Goal: Task Accomplishment & Management: Use online tool/utility

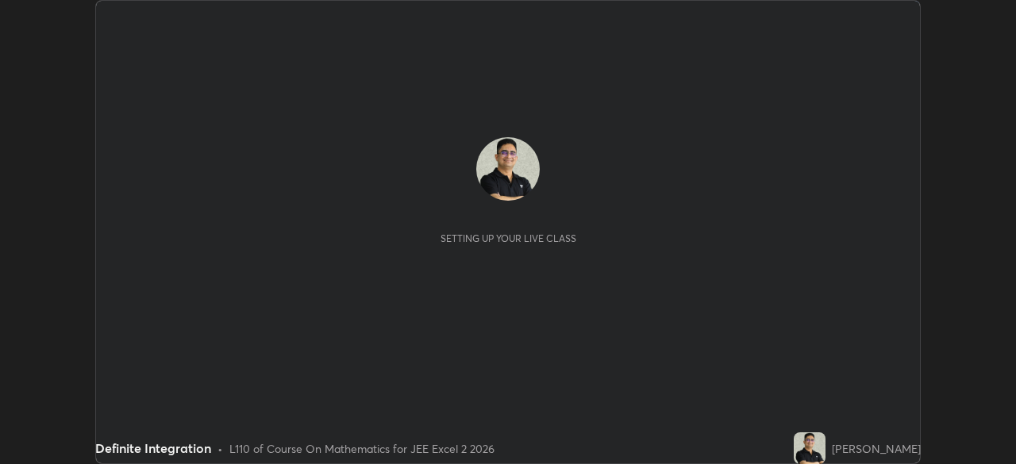
scroll to position [464, 1015]
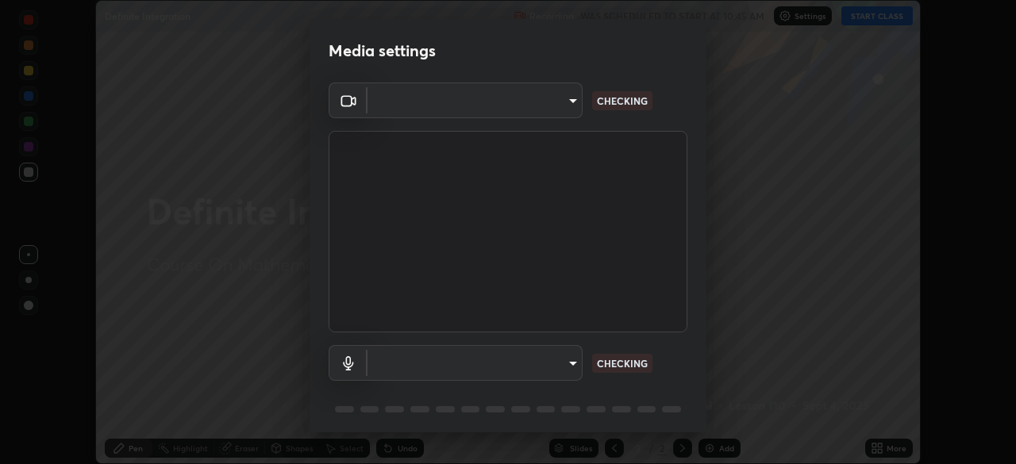
type input "e7f5d75c66a8ec01b6be6c8d9fba877b5f6738b88fd0c20368e9895a02b6f94a"
click at [573, 367] on body "Erase all Definite Integration Recording WAS SCHEDULED TO START AT 10:45 AM Set…" at bounding box center [508, 232] width 1016 height 464
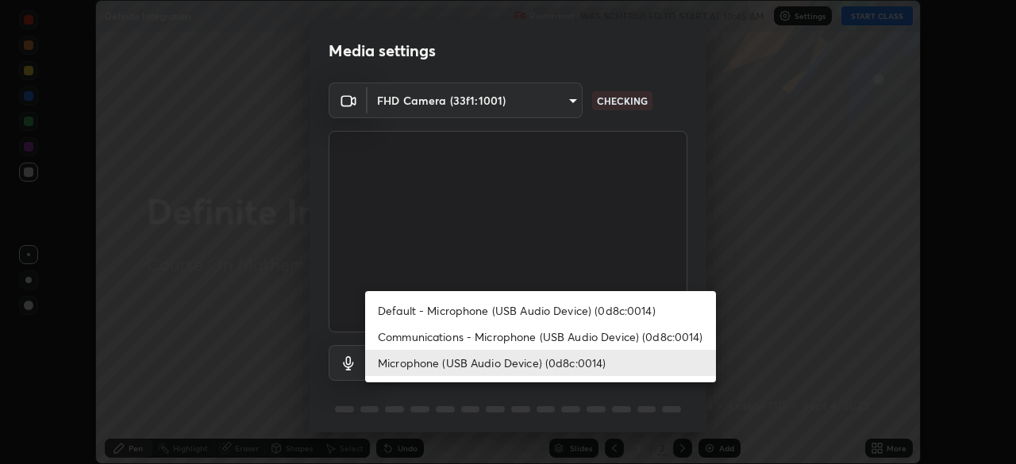
click at [688, 334] on li "Communications - Microphone (USB Audio Device) (0d8c:0014)" at bounding box center [540, 337] width 351 height 26
type input "communications"
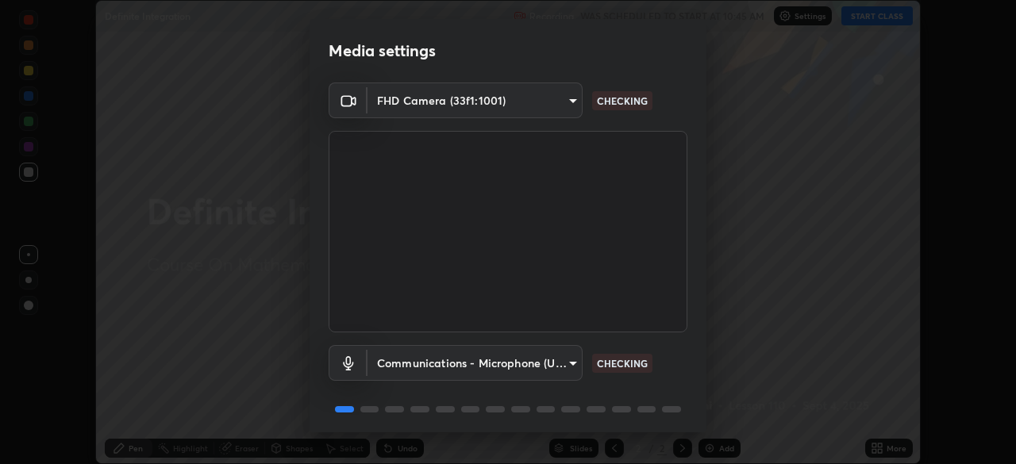
scroll to position [56, 0]
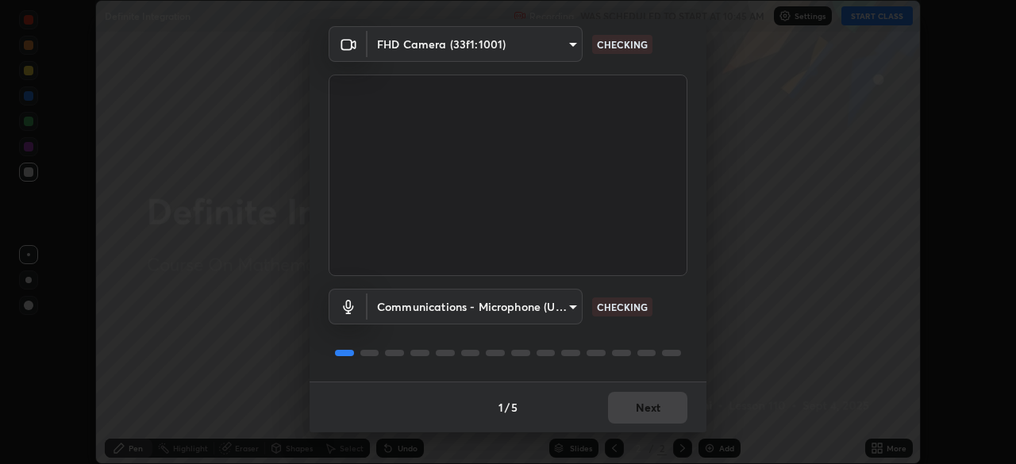
click at [672, 356] on div at bounding box center [508, 353] width 359 height 19
click at [672, 353] on div at bounding box center [671, 353] width 19 height 6
click at [664, 360] on div at bounding box center [508, 353] width 359 height 19
click at [649, 362] on div at bounding box center [508, 353] width 359 height 19
click at [660, 349] on div at bounding box center [508, 353] width 359 height 19
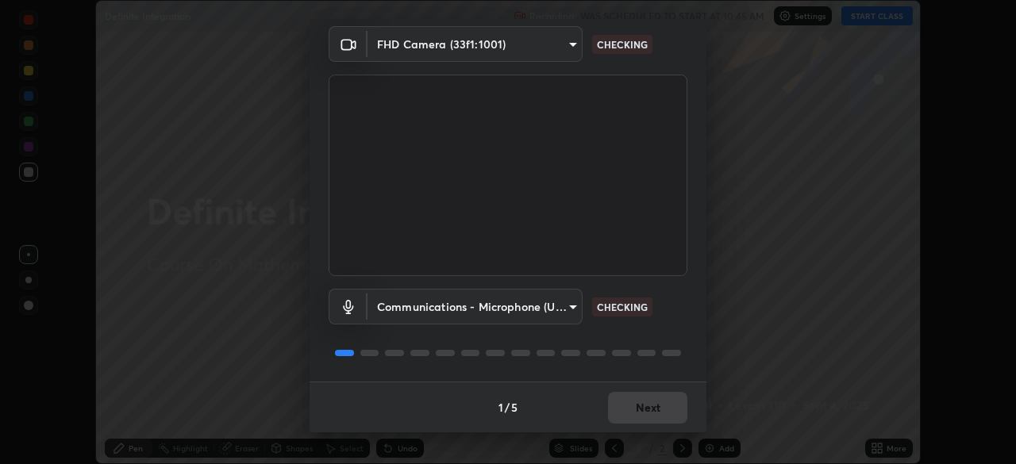
click at [661, 347] on div at bounding box center [508, 353] width 359 height 19
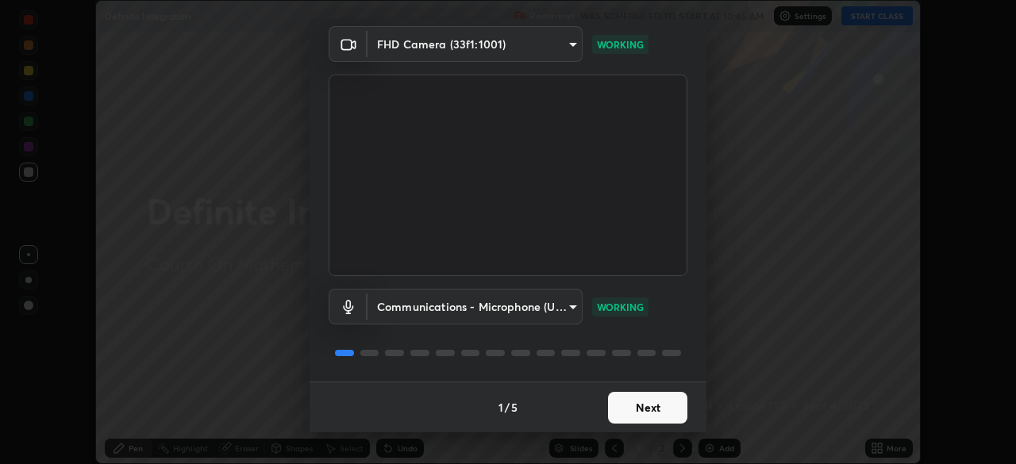
click at [656, 406] on button "Next" at bounding box center [647, 408] width 79 height 32
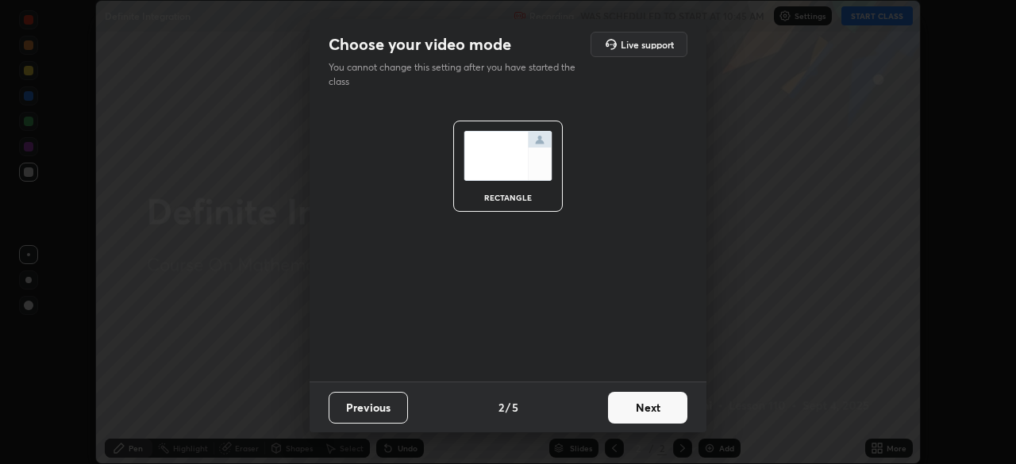
click at [657, 406] on button "Next" at bounding box center [647, 408] width 79 height 32
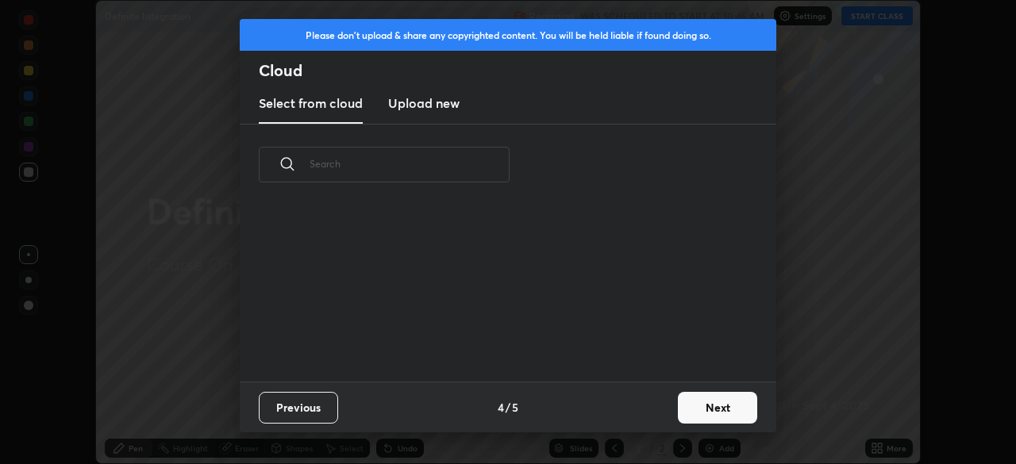
click at [666, 407] on div "Previous 4 / 5 Next" at bounding box center [508, 407] width 537 height 51
click at [678, 409] on button "Next" at bounding box center [717, 408] width 79 height 32
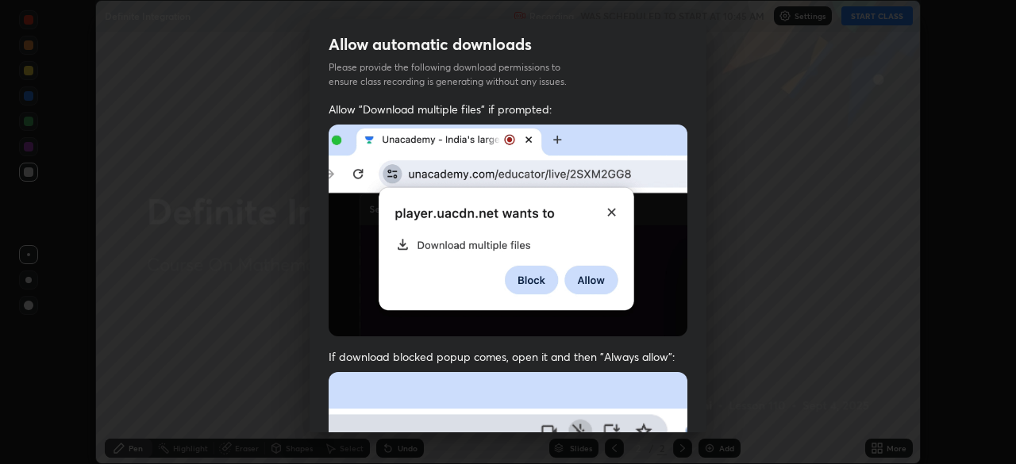
click at [707, 409] on div "Allow automatic downloads Please provide the following download permissions to …" at bounding box center [508, 232] width 1016 height 464
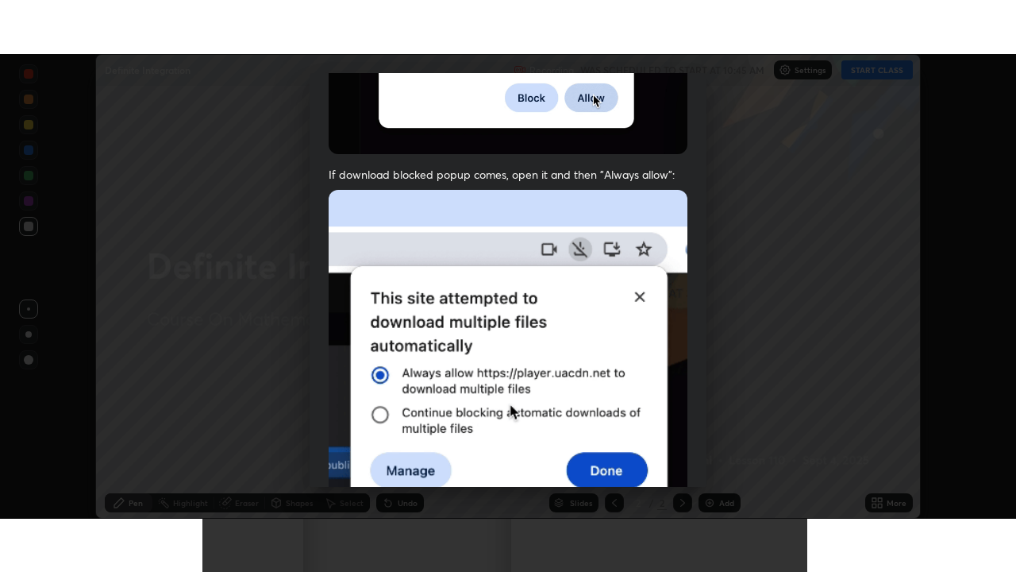
scroll to position [380, 0]
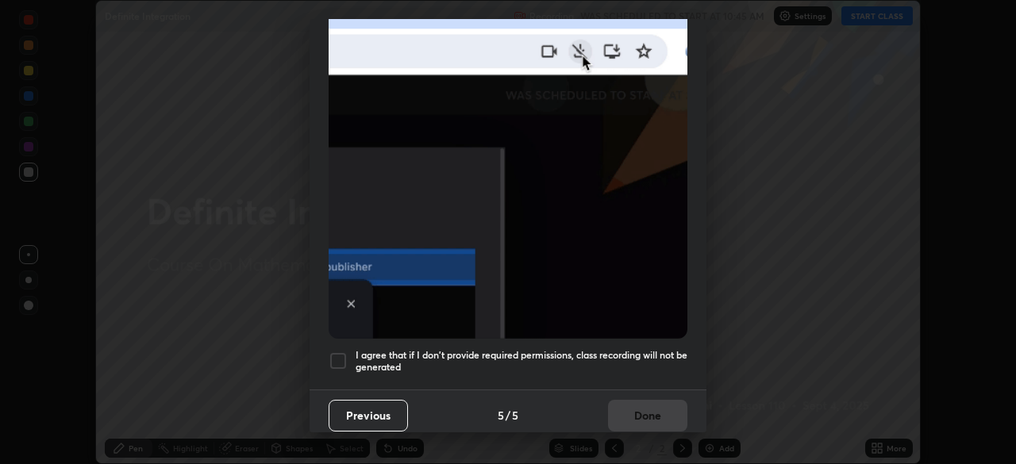
click at [337, 354] on div at bounding box center [338, 361] width 19 height 19
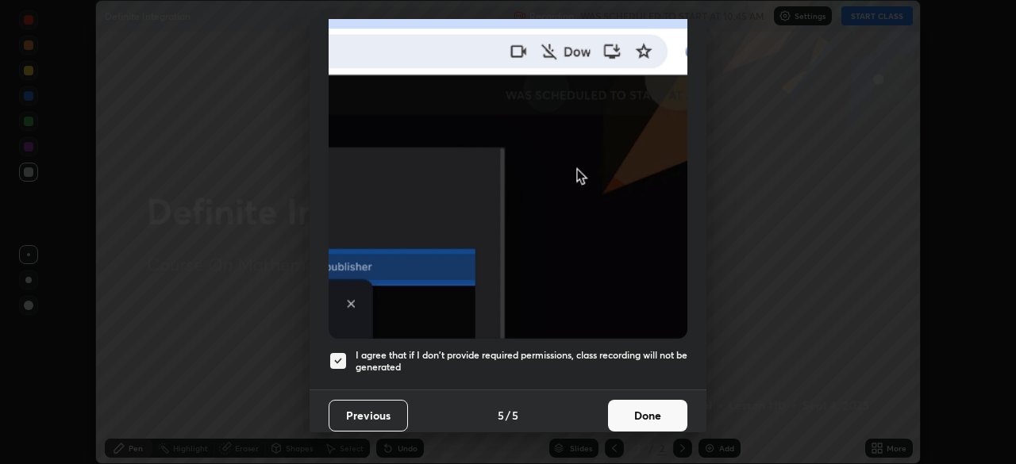
click at [634, 404] on button "Done" at bounding box center [647, 416] width 79 height 32
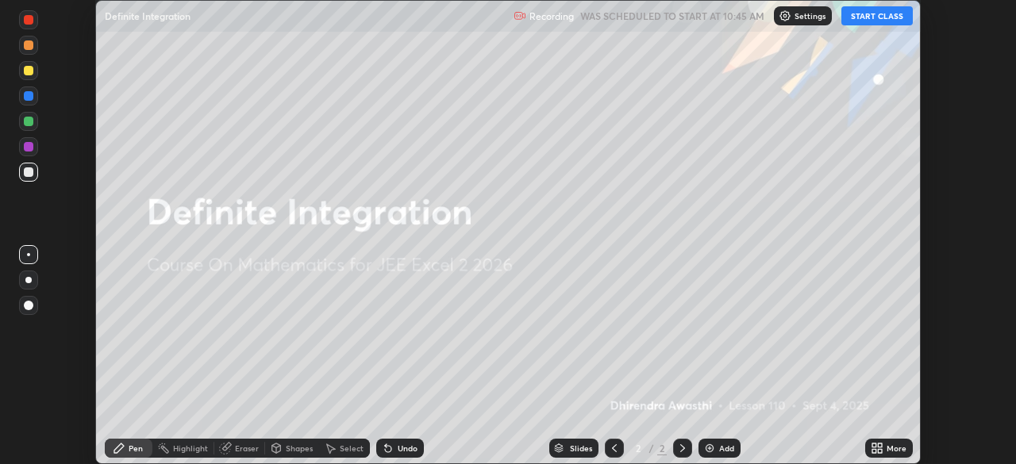
click at [871, 18] on button "START CLASS" at bounding box center [876, 15] width 71 height 19
click at [875, 441] on div "More" at bounding box center [889, 448] width 48 height 19
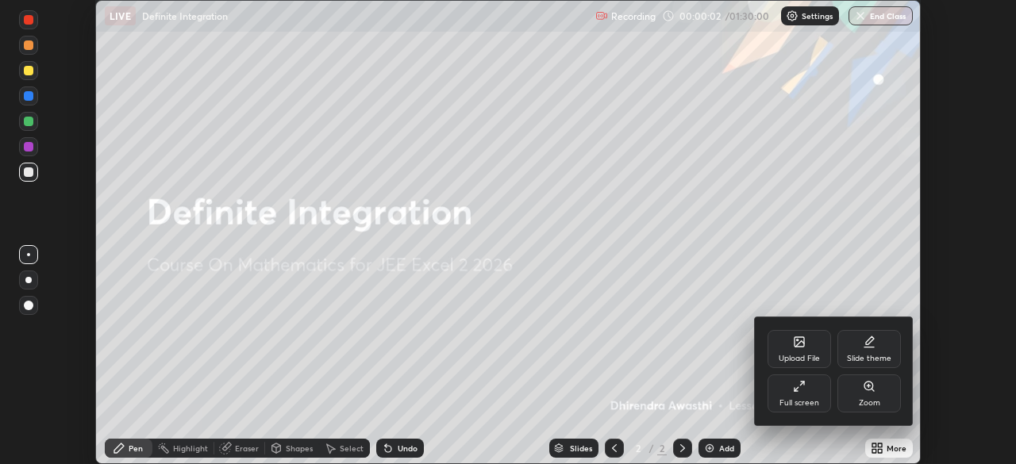
click at [799, 393] on div "Full screen" at bounding box center [800, 394] width 64 height 38
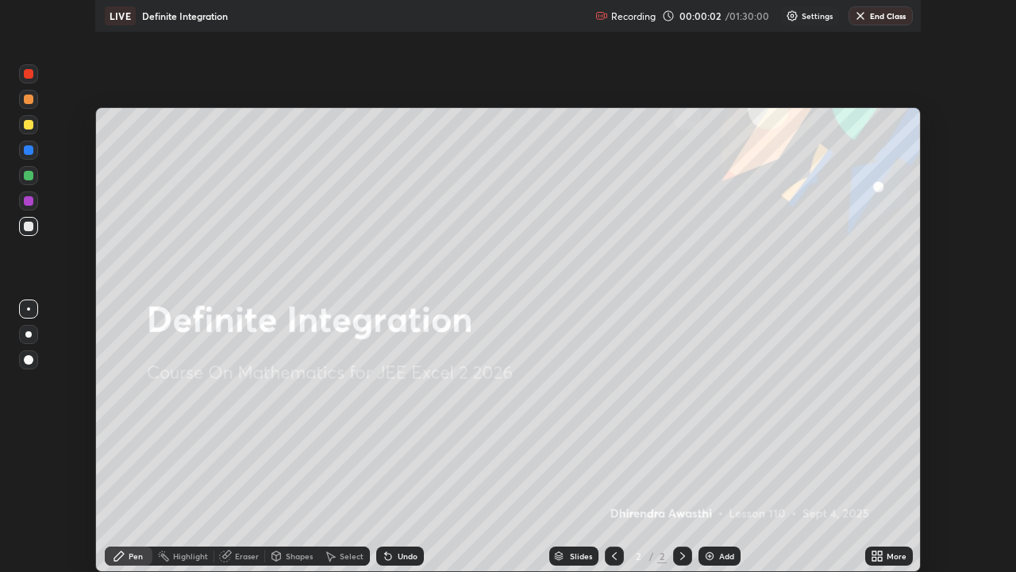
scroll to position [572, 1016]
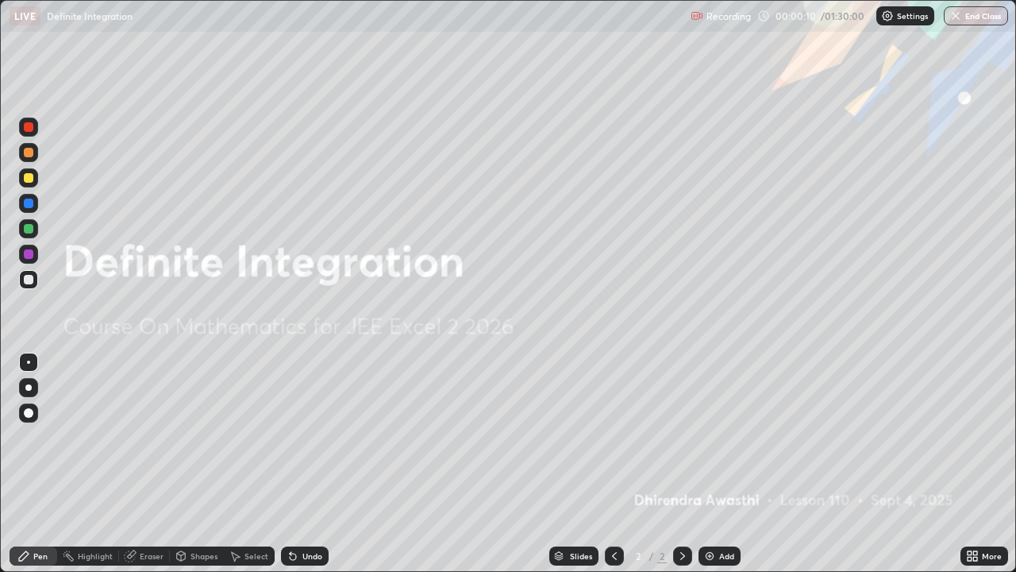
click at [717, 464] on div "Add" at bounding box center [720, 555] width 42 height 19
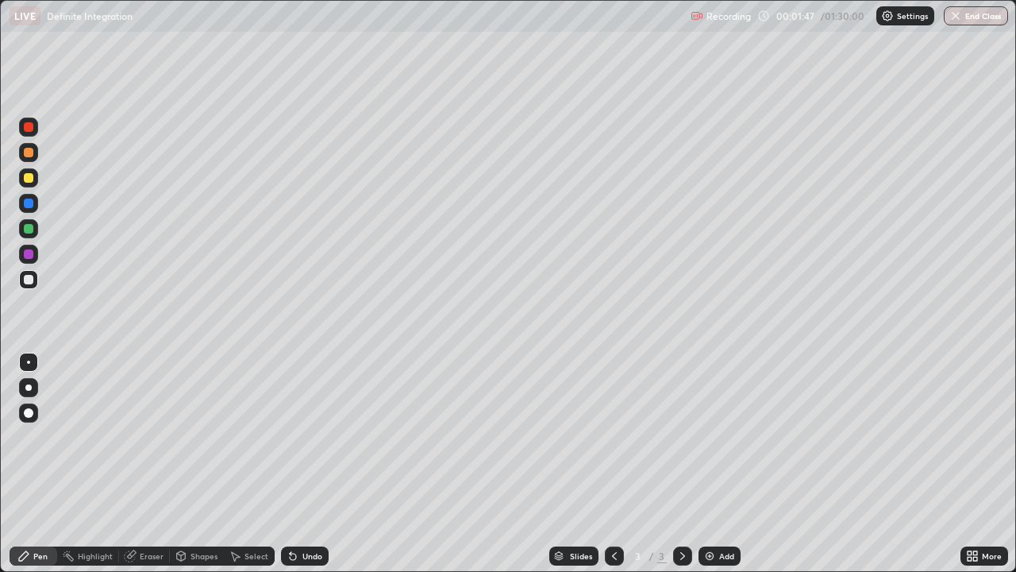
click at [317, 464] on div "Undo" at bounding box center [312, 556] width 20 height 8
click at [322, 464] on div "Undo" at bounding box center [305, 555] width 48 height 19
click at [320, 464] on div "Undo" at bounding box center [305, 555] width 48 height 19
click at [318, 464] on div "Undo" at bounding box center [305, 555] width 48 height 19
click at [318, 464] on div "Undo" at bounding box center [312, 556] width 20 height 8
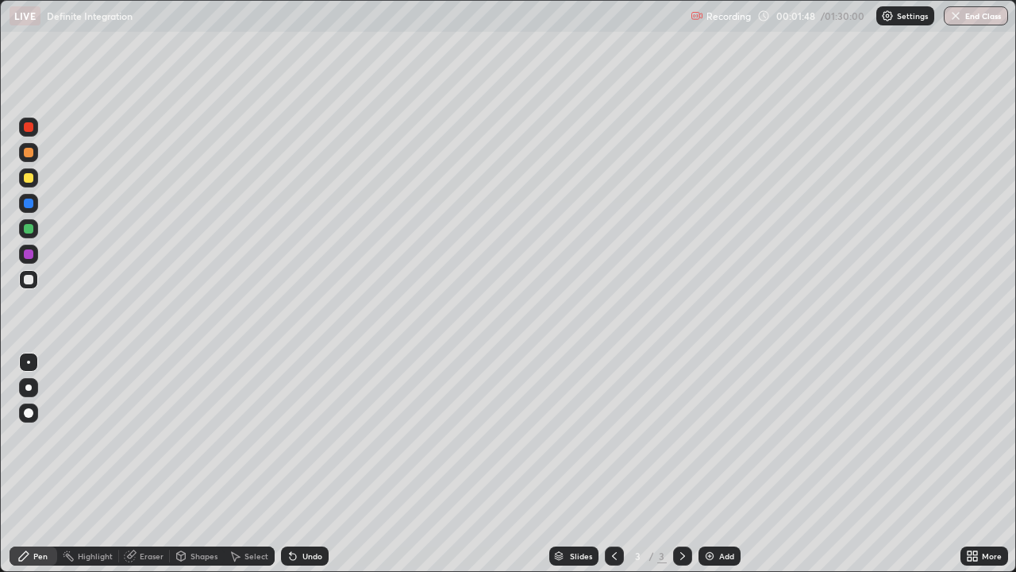
click at [320, 464] on div "Undo" at bounding box center [305, 555] width 48 height 19
click at [302, 464] on div "Undo" at bounding box center [312, 556] width 20 height 8
click at [154, 464] on div "Eraser" at bounding box center [152, 556] width 24 height 8
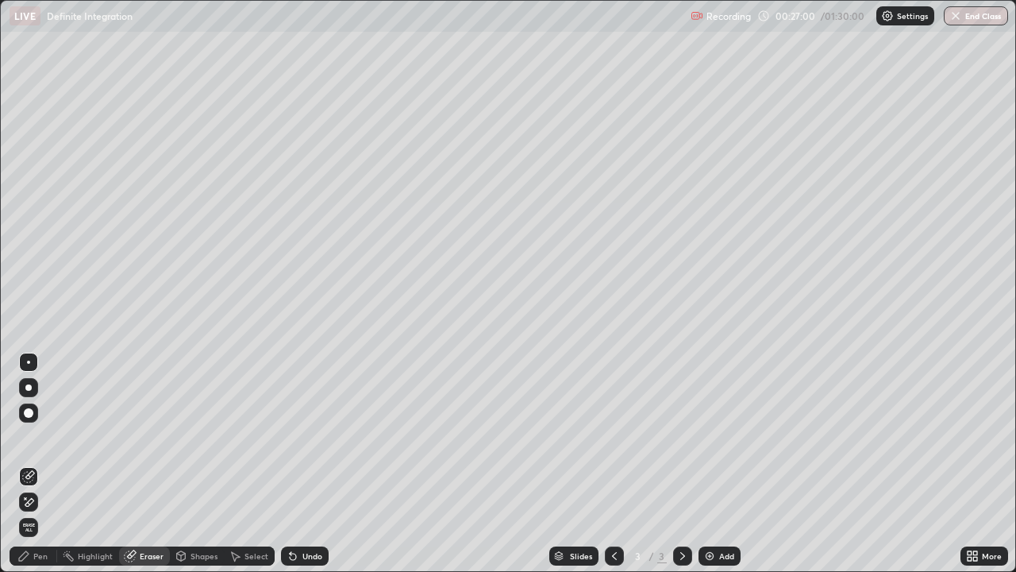
click at [49, 464] on div "Pen" at bounding box center [34, 555] width 48 height 19
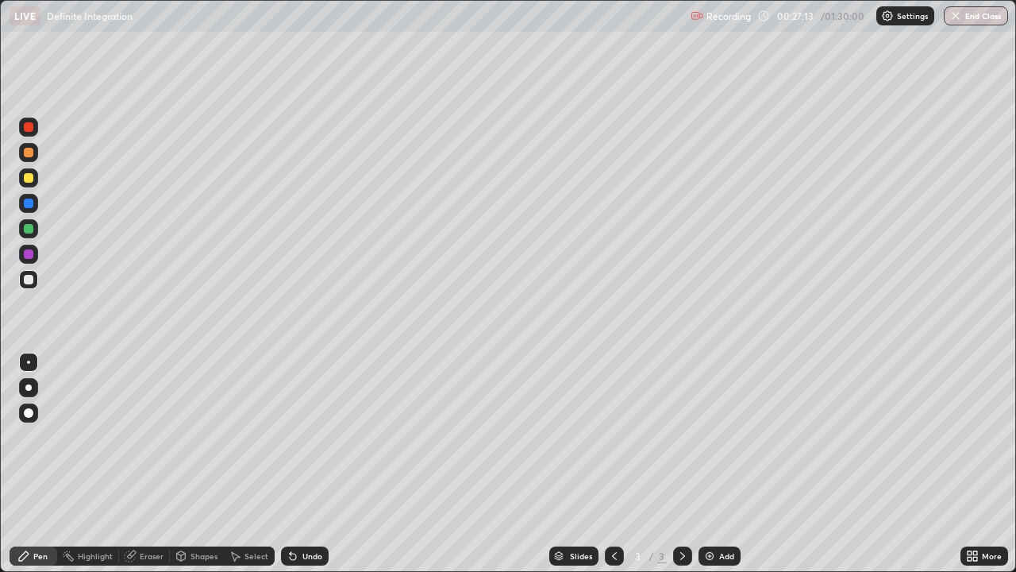
click at [154, 464] on div "Eraser" at bounding box center [152, 556] width 24 height 8
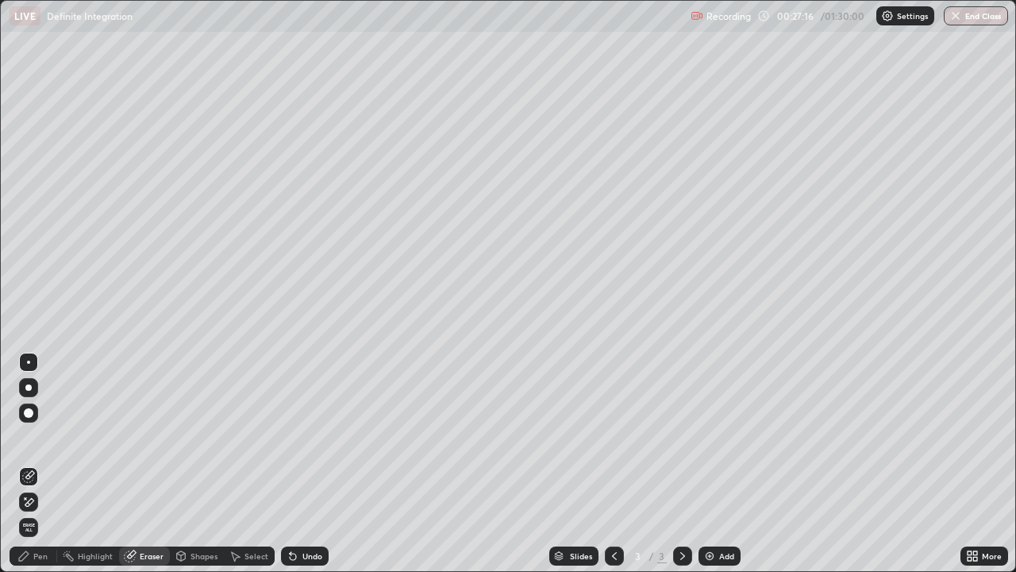
click at [47, 464] on div "Pen" at bounding box center [34, 555] width 48 height 19
click at [40, 464] on div "Pen" at bounding box center [40, 556] width 14 height 8
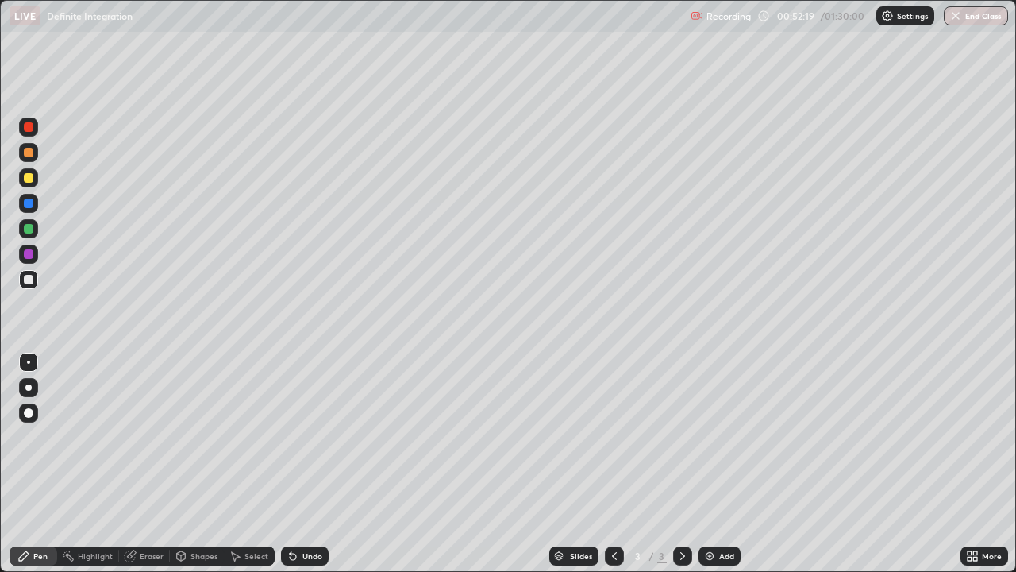
click at [719, 464] on div "Add" at bounding box center [726, 556] width 15 height 8
click at [302, 464] on div "Undo" at bounding box center [312, 556] width 20 height 8
click at [304, 464] on div "Undo" at bounding box center [312, 556] width 20 height 8
click at [25, 207] on div at bounding box center [29, 203] width 10 height 10
click at [29, 256] on div at bounding box center [29, 254] width 10 height 10
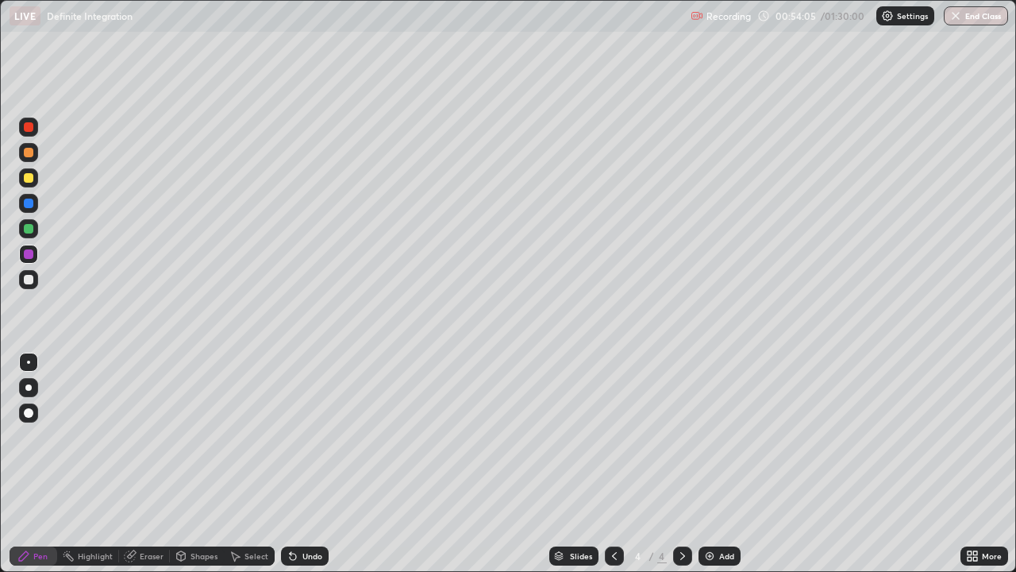
click at [299, 464] on div "Undo" at bounding box center [305, 555] width 48 height 19
click at [31, 232] on div at bounding box center [29, 229] width 10 height 10
click at [31, 283] on div at bounding box center [29, 280] width 10 height 10
click at [315, 464] on div "Undo" at bounding box center [312, 556] width 20 height 8
click at [614, 464] on icon at bounding box center [614, 555] width 13 height 13
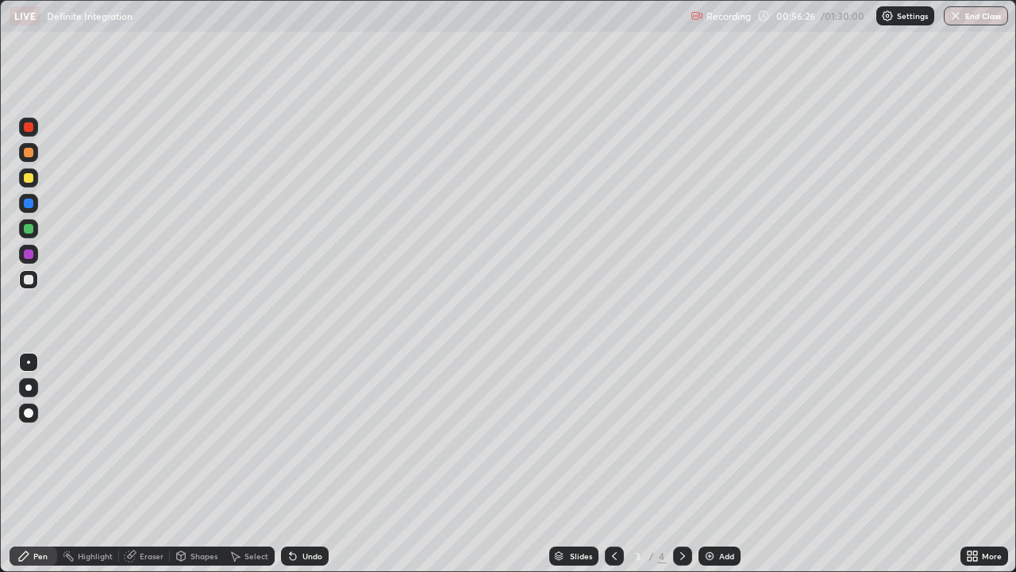
click at [35, 176] on div at bounding box center [28, 177] width 19 height 19
click at [684, 464] on icon at bounding box center [682, 555] width 13 height 13
click at [47, 464] on div "Pen" at bounding box center [40, 556] width 14 height 8
click at [45, 464] on div "Pen" at bounding box center [34, 555] width 48 height 19
click at [613, 464] on icon at bounding box center [614, 555] width 13 height 13
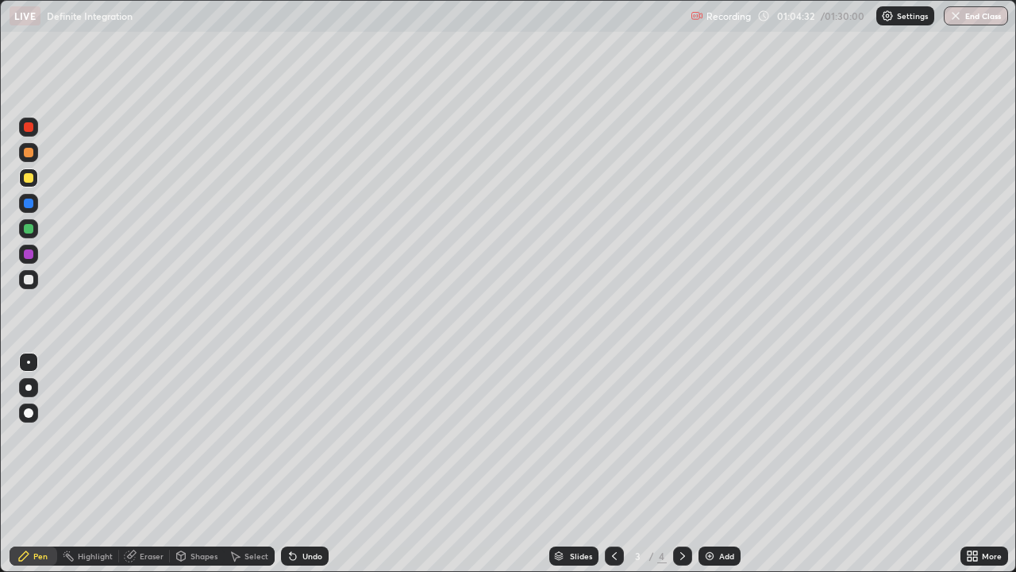
click at [681, 464] on icon at bounding box center [682, 555] width 13 height 13
click at [715, 464] on div "Add" at bounding box center [720, 555] width 42 height 19
click at [29, 281] on div at bounding box center [29, 280] width 10 height 10
click at [314, 464] on div "Undo" at bounding box center [312, 556] width 20 height 8
click at [610, 464] on div at bounding box center [614, 555] width 19 height 19
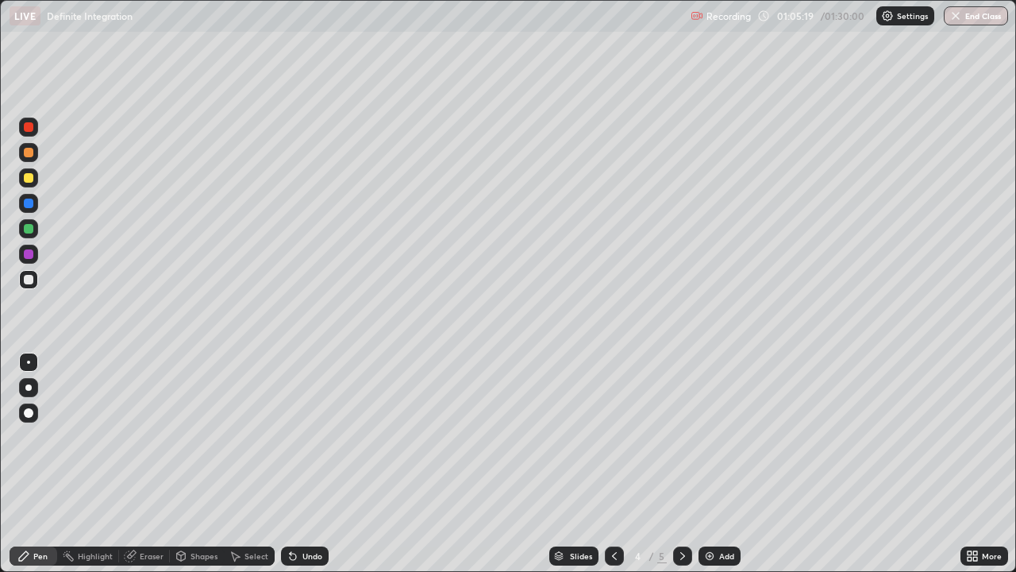
click at [611, 464] on icon at bounding box center [614, 555] width 13 height 13
click at [678, 464] on icon at bounding box center [682, 555] width 13 height 13
click at [680, 464] on icon at bounding box center [682, 555] width 13 height 13
click at [150, 464] on div "Eraser" at bounding box center [152, 556] width 24 height 8
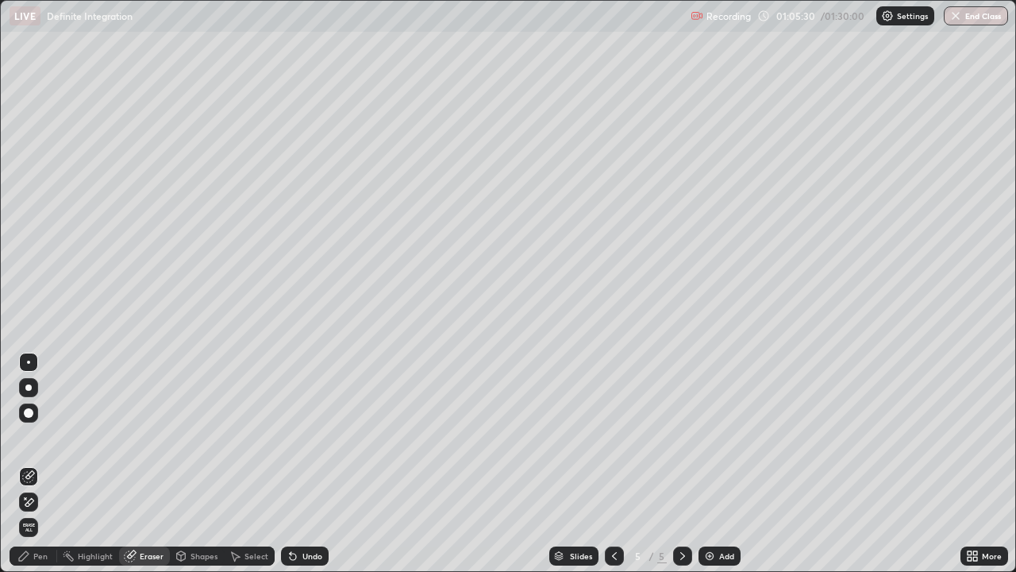
click at [33, 464] on div "Pen" at bounding box center [34, 555] width 48 height 19
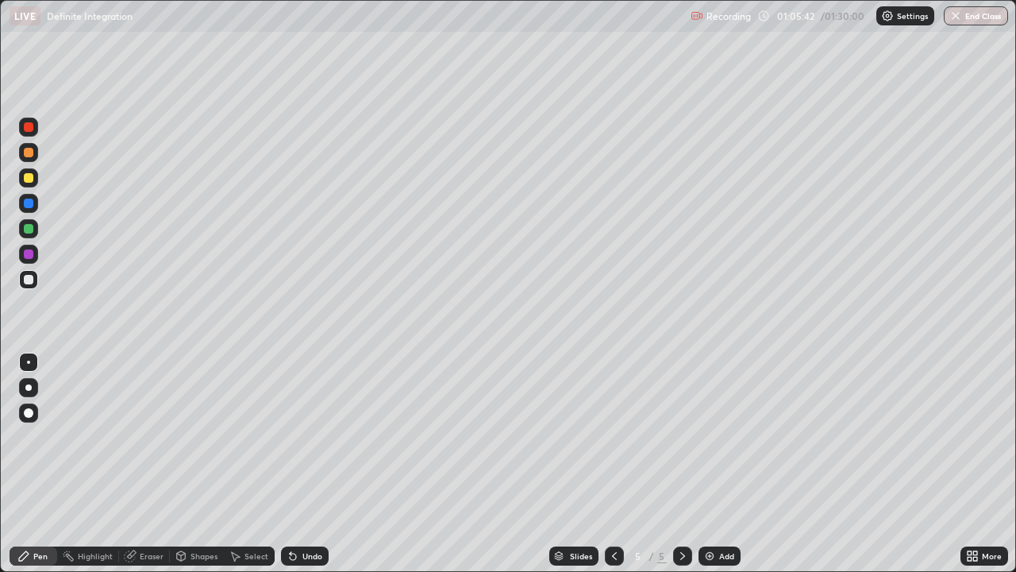
click at [29, 254] on div at bounding box center [29, 254] width 10 height 10
click at [31, 256] on div at bounding box center [29, 254] width 10 height 10
click at [31, 279] on div at bounding box center [29, 280] width 10 height 10
click at [29, 256] on div at bounding box center [29, 254] width 10 height 10
click at [32, 275] on div at bounding box center [29, 280] width 10 height 10
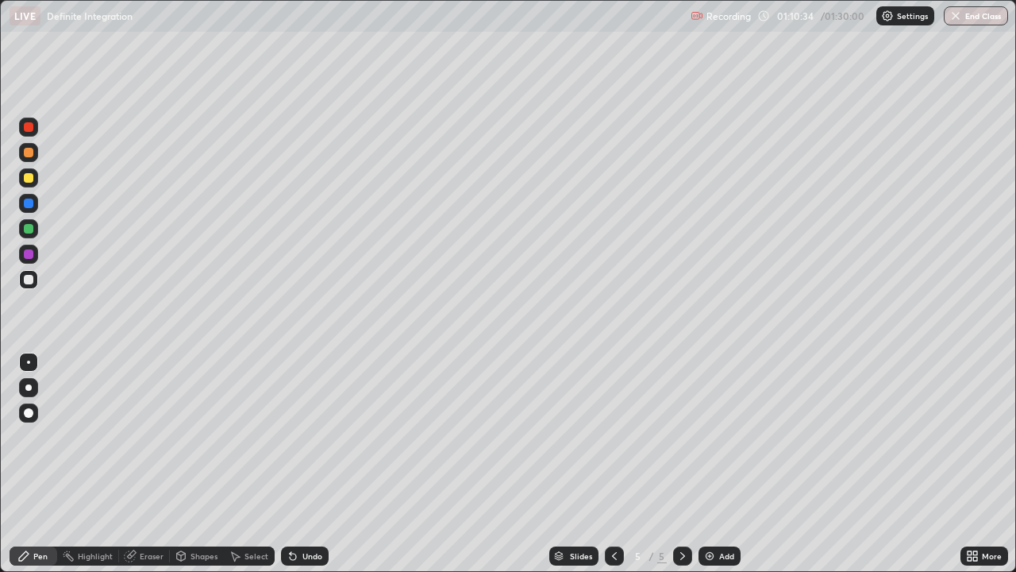
click at [613, 464] on icon at bounding box center [614, 555] width 13 height 13
click at [614, 464] on icon at bounding box center [614, 556] width 5 height 8
click at [683, 464] on icon at bounding box center [682, 555] width 13 height 13
click at [681, 464] on icon at bounding box center [682, 555] width 13 height 13
click at [717, 464] on div "Add" at bounding box center [720, 555] width 42 height 19
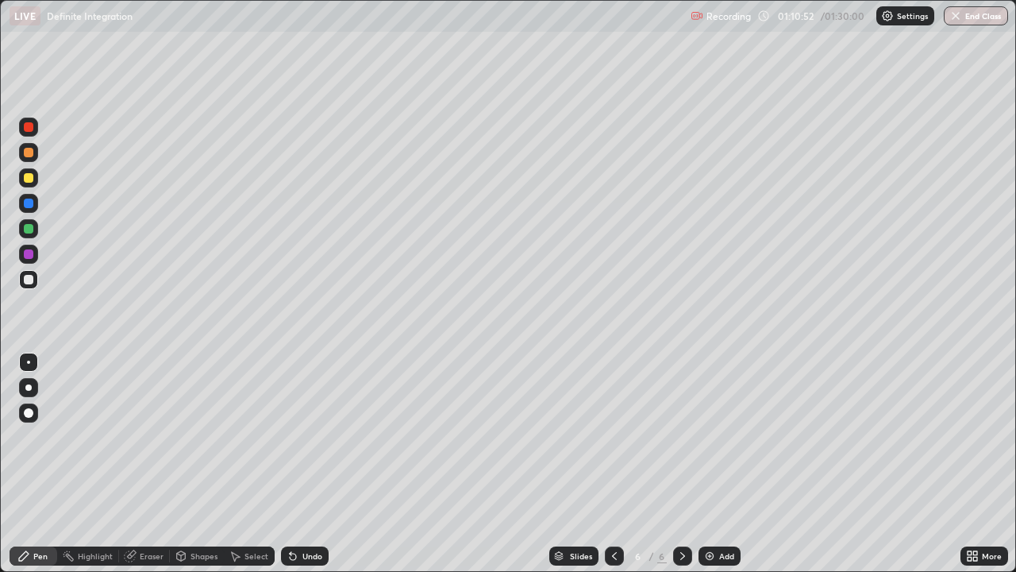
click at [151, 464] on div "Eraser" at bounding box center [152, 556] width 24 height 8
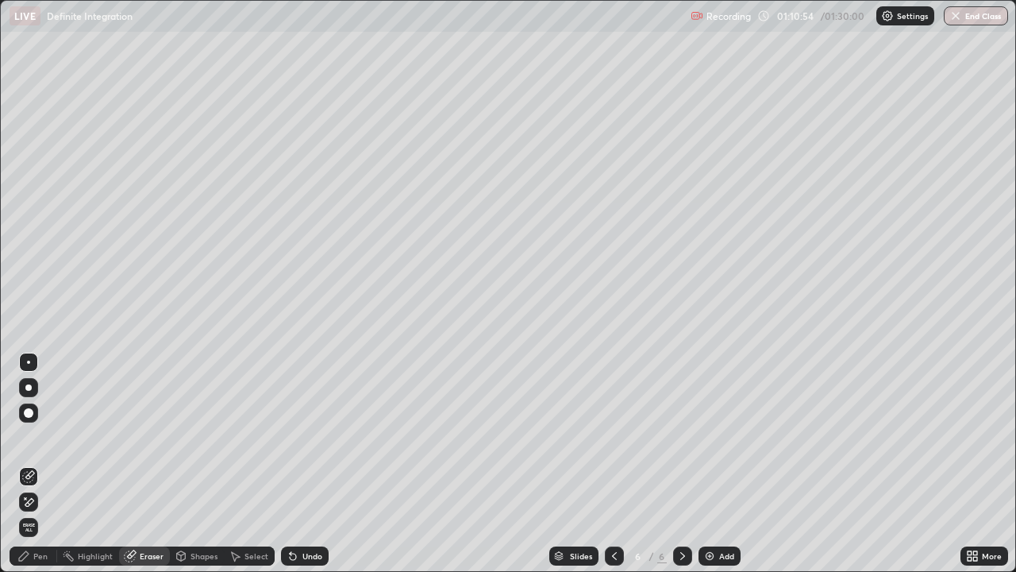
click at [40, 464] on div "Pen" at bounding box center [40, 556] width 14 height 8
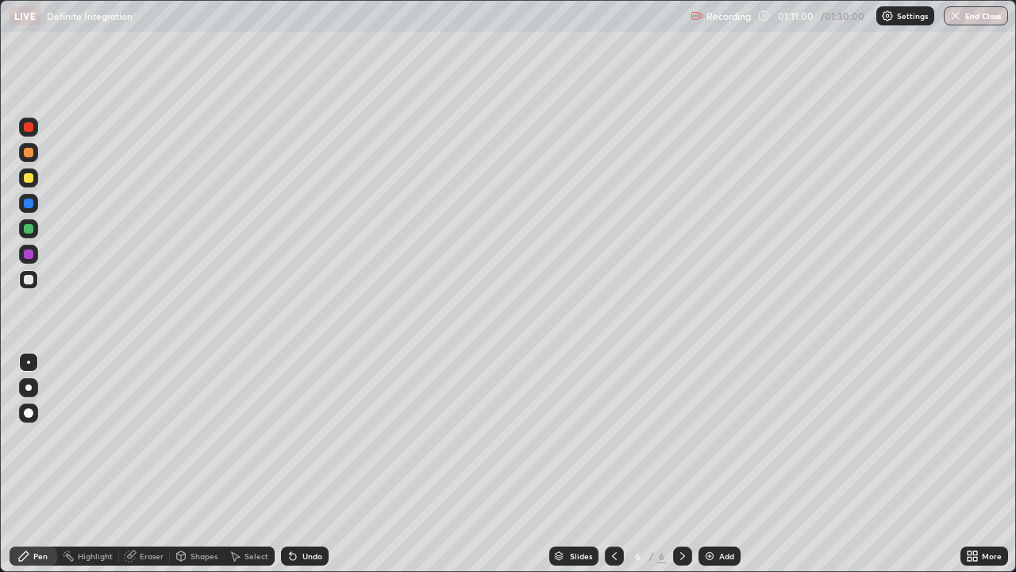
click at [309, 464] on div "Undo" at bounding box center [312, 556] width 20 height 8
click at [311, 464] on div "Undo" at bounding box center [312, 556] width 20 height 8
click at [302, 464] on div "Undo" at bounding box center [312, 556] width 20 height 8
click at [29, 152] on div at bounding box center [29, 153] width 10 height 10
click at [31, 286] on div at bounding box center [28, 279] width 19 height 19
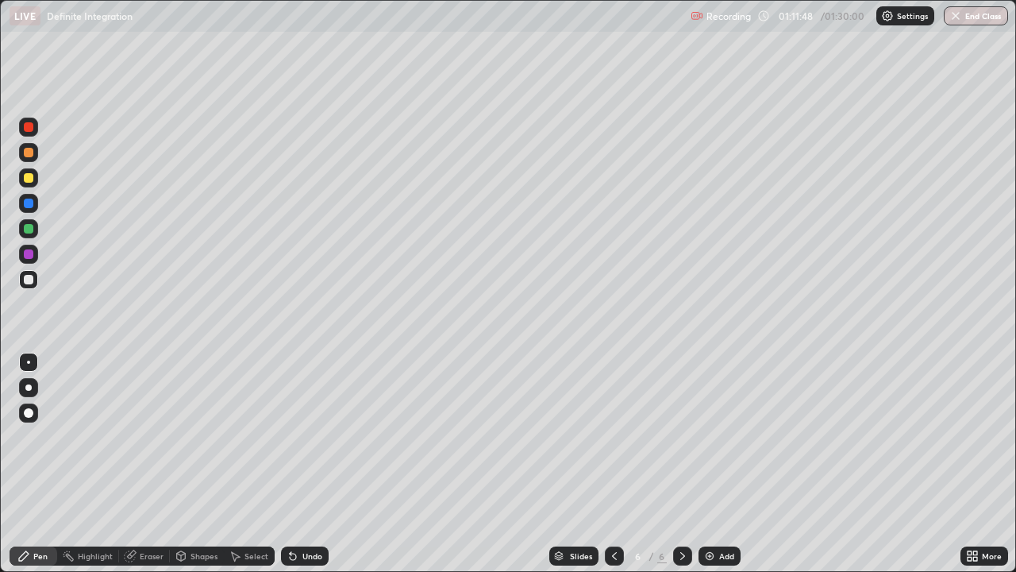
click at [307, 464] on div "Undo" at bounding box center [312, 556] width 20 height 8
click at [29, 204] on div at bounding box center [29, 203] width 10 height 10
click at [32, 282] on div at bounding box center [29, 280] width 10 height 10
click at [312, 464] on div "Undo" at bounding box center [312, 556] width 20 height 8
click at [719, 464] on div "Add" at bounding box center [726, 556] width 15 height 8
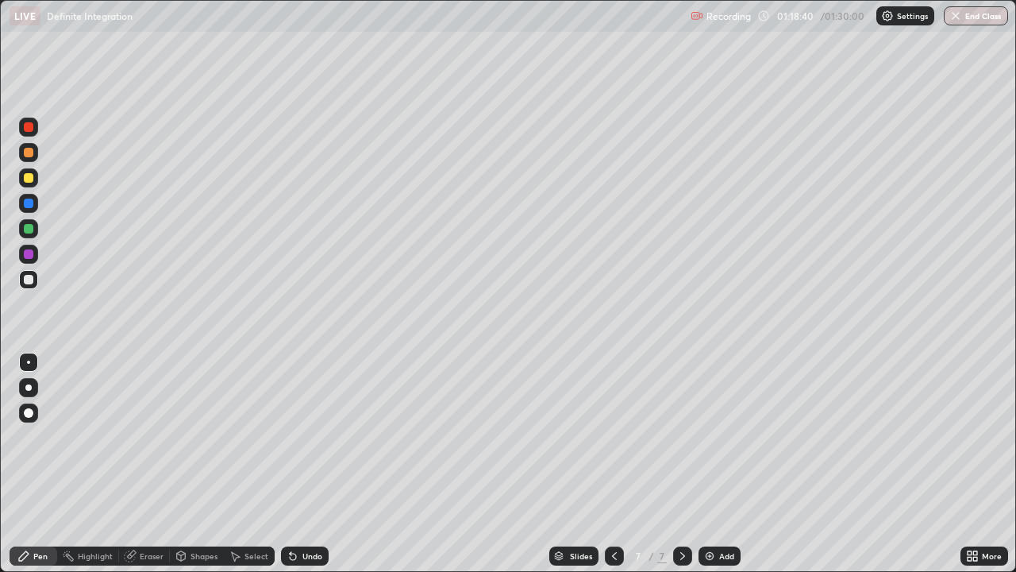
click at [710, 464] on img at bounding box center [709, 555] width 13 height 13
click at [309, 464] on div "Undo" at bounding box center [312, 556] width 20 height 8
click at [312, 464] on div "Undo" at bounding box center [312, 556] width 20 height 8
click at [148, 464] on div "Eraser" at bounding box center [152, 556] width 24 height 8
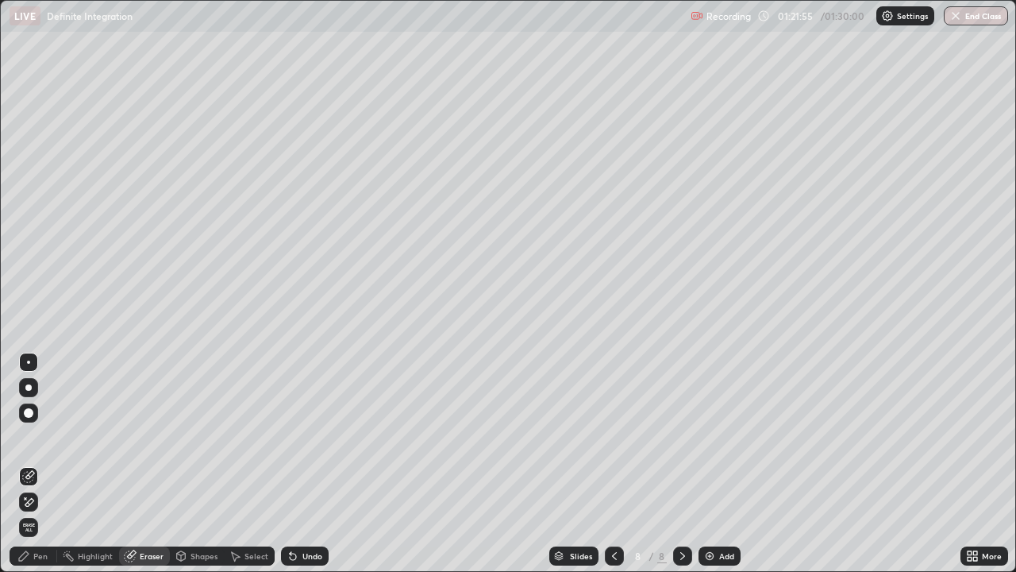
click at [43, 464] on div "Pen" at bounding box center [40, 556] width 14 height 8
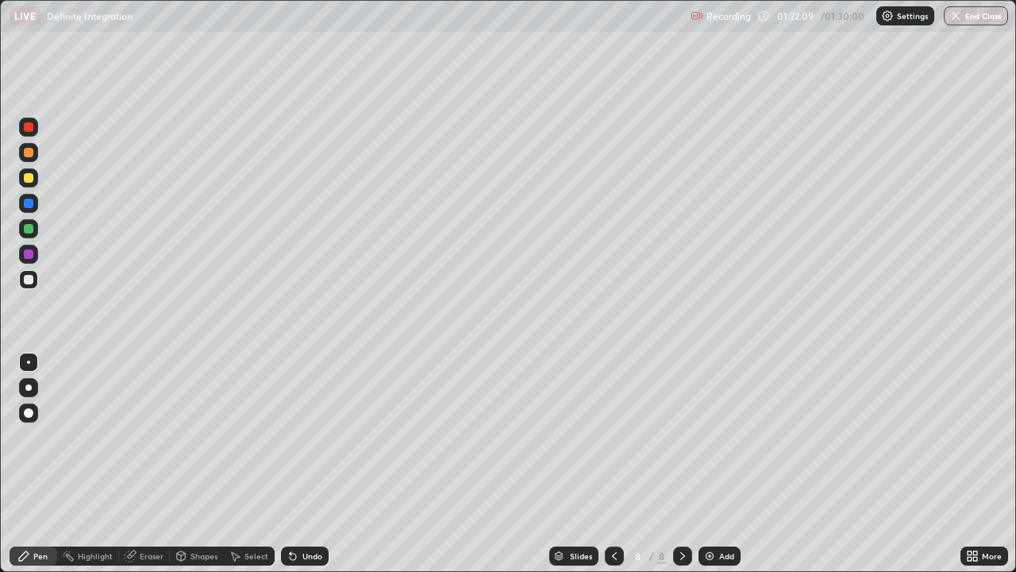
click at [307, 464] on div "Undo" at bounding box center [312, 556] width 20 height 8
click at [302, 464] on div "Undo" at bounding box center [305, 555] width 48 height 19
click at [312, 464] on div "Undo" at bounding box center [312, 556] width 20 height 8
click at [315, 464] on div "Undo" at bounding box center [305, 555] width 48 height 19
click at [314, 464] on div "Undo" at bounding box center [305, 555] width 48 height 19
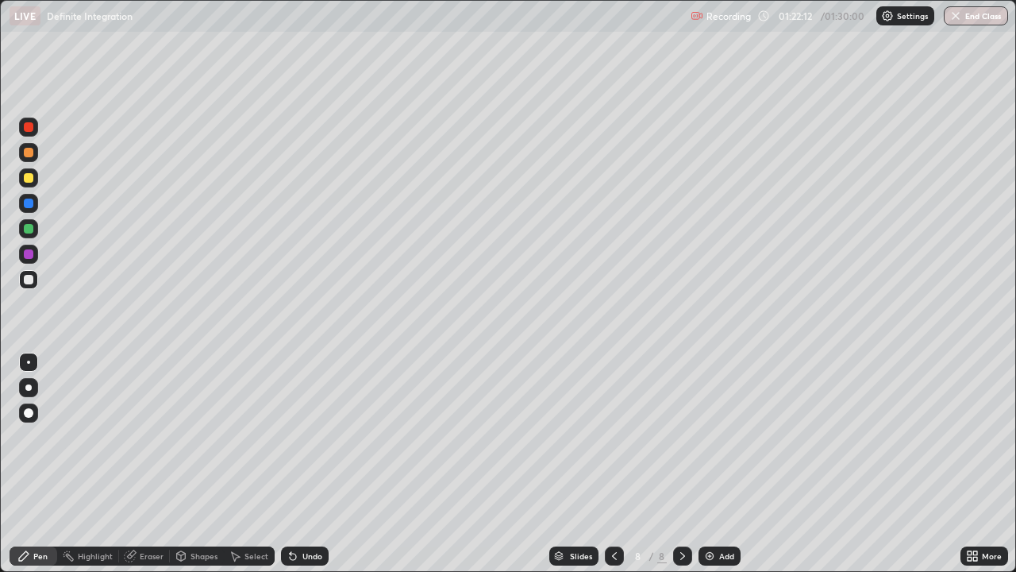
click at [299, 464] on div "Undo" at bounding box center [305, 555] width 48 height 19
click at [298, 464] on div "Undo" at bounding box center [305, 555] width 48 height 19
click at [310, 464] on div "Undo" at bounding box center [312, 556] width 20 height 8
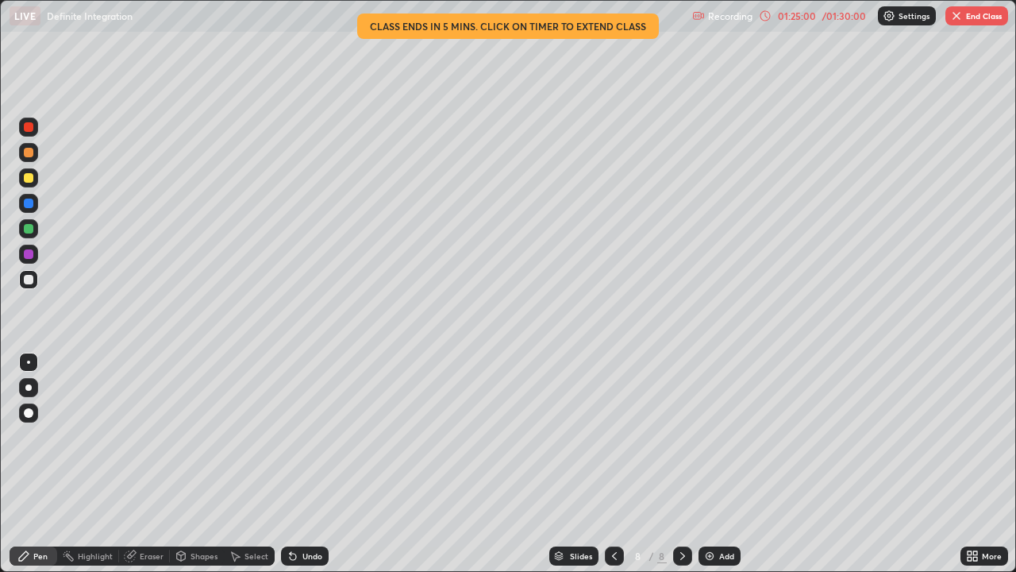
click at [978, 22] on button "End Class" at bounding box center [976, 15] width 63 height 19
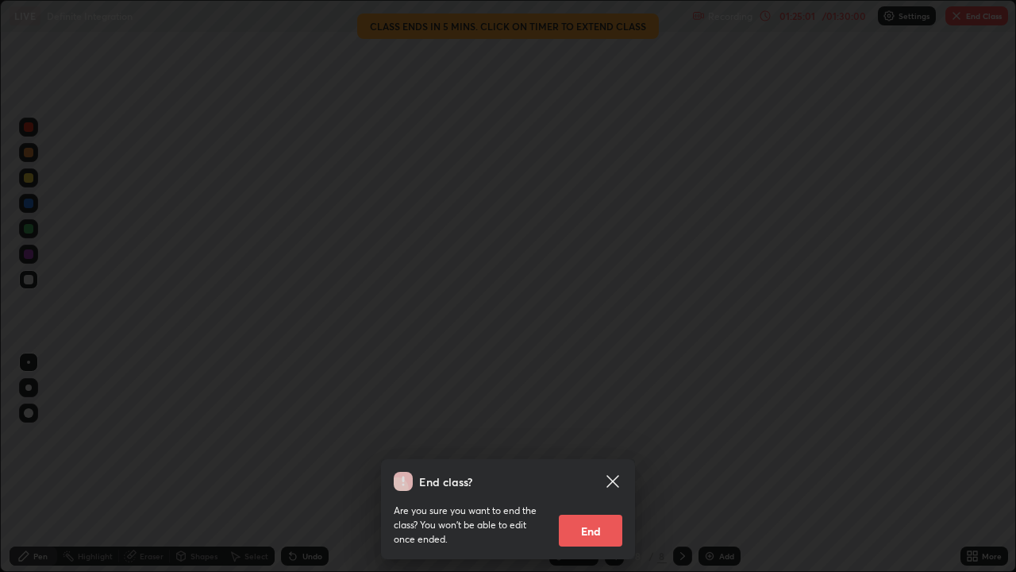
click at [592, 464] on button "End" at bounding box center [591, 530] width 64 height 32
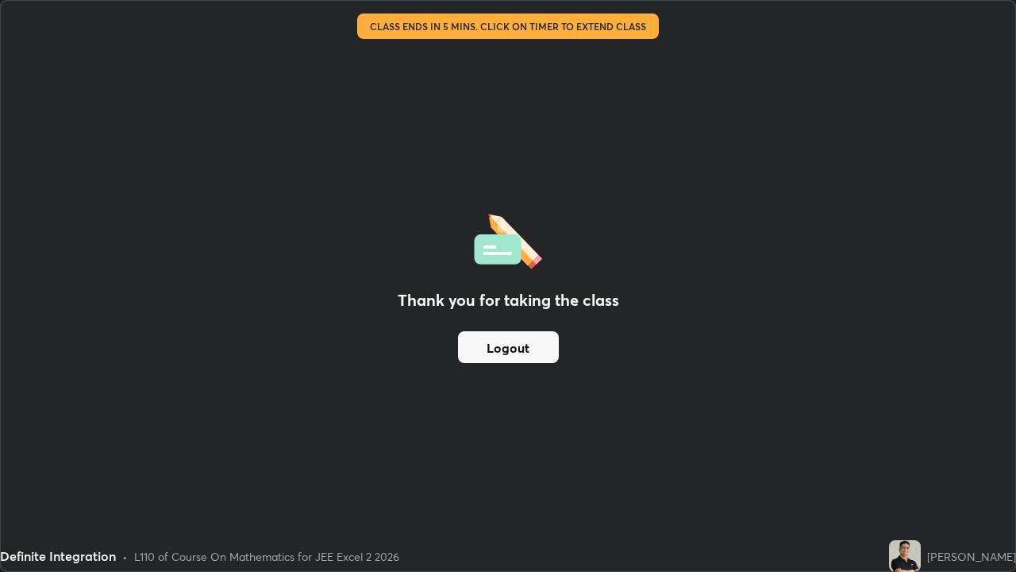
click at [514, 347] on button "Logout" at bounding box center [508, 347] width 101 height 32
click at [503, 344] on button "Logout" at bounding box center [508, 347] width 101 height 32
